Goal: Information Seeking & Learning: Learn about a topic

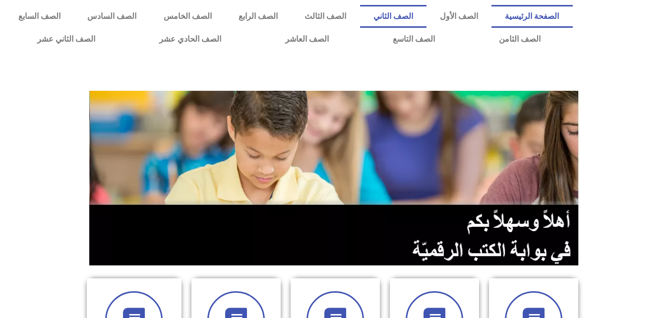
click at [427, 14] on link "الصف الثاني" at bounding box center [393, 16] width 66 height 23
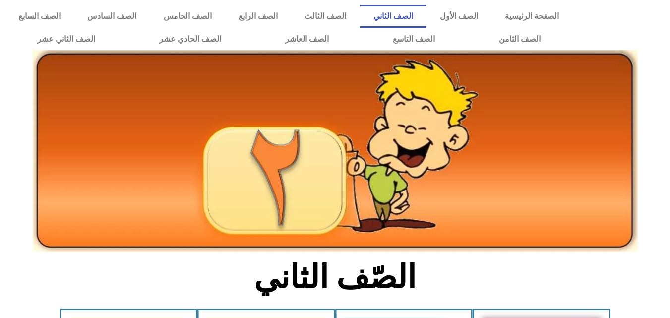
scroll to position [278, 0]
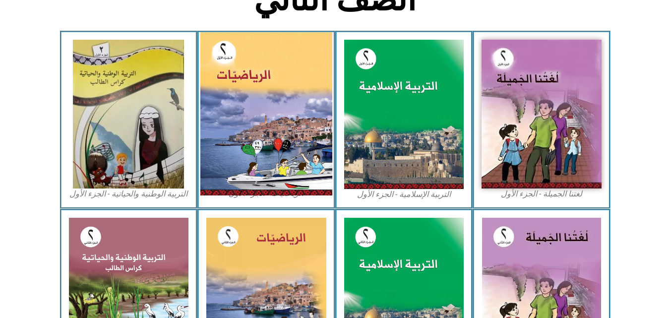
click at [311, 74] on img at bounding box center [266, 113] width 132 height 163
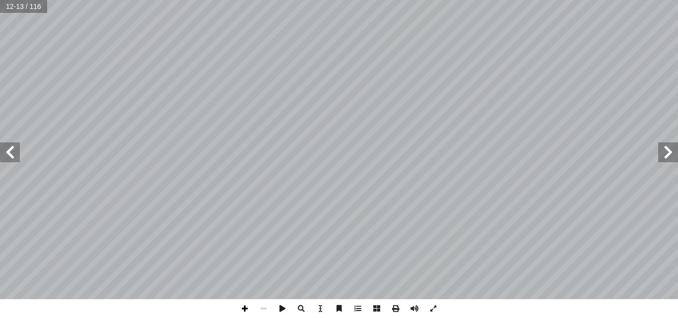
click at [245, 316] on span at bounding box center [244, 308] width 19 height 19
click at [241, 304] on span at bounding box center [244, 308] width 19 height 19
click at [265, 312] on span at bounding box center [263, 308] width 19 height 19
click at [251, 306] on span at bounding box center [244, 308] width 19 height 19
